Goal: Navigation & Orientation: Find specific page/section

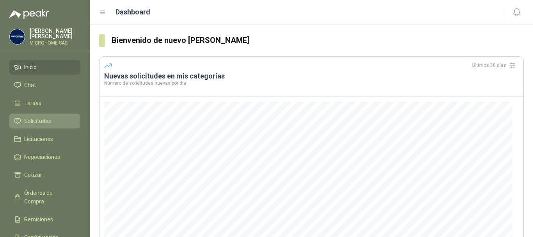
click at [36, 122] on span "Solicitudes" at bounding box center [37, 121] width 27 height 9
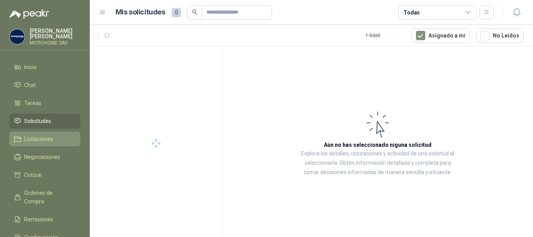
click at [39, 142] on link "Licitaciones" at bounding box center [44, 139] width 71 height 15
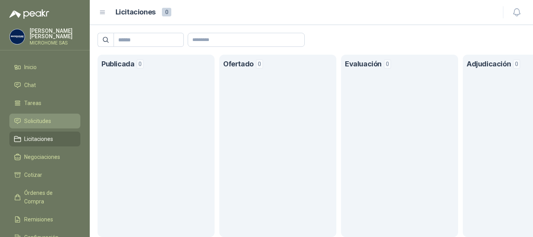
click at [38, 120] on span "Solicitudes" at bounding box center [37, 121] width 27 height 9
